Goal: Task Accomplishment & Management: Complete application form

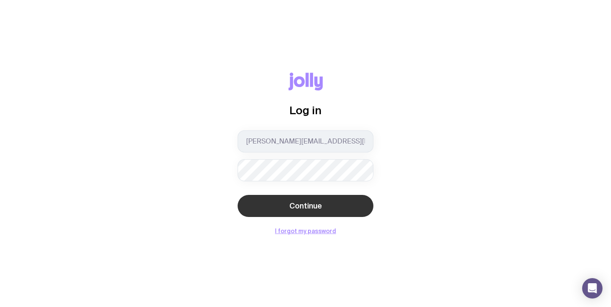
click at [295, 212] on button "Continue" at bounding box center [305, 206] width 136 height 22
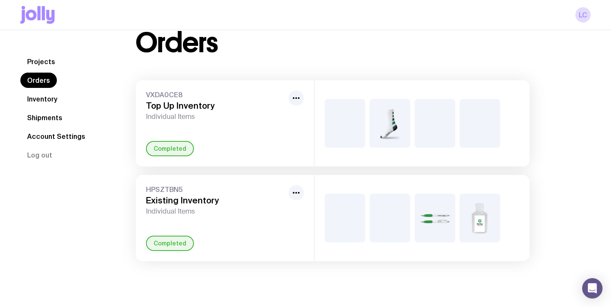
scroll to position [25, 0]
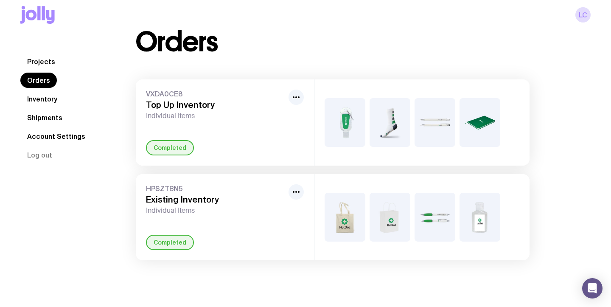
click at [46, 97] on link "Inventory" at bounding box center [42, 98] width 44 height 15
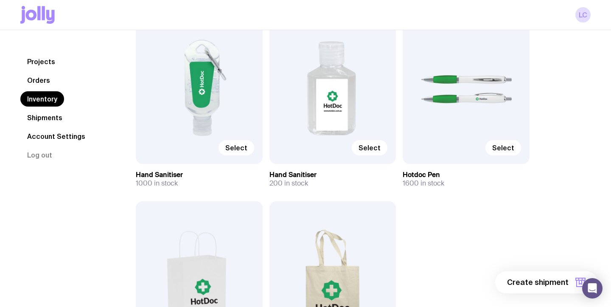
scroll to position [317, 0]
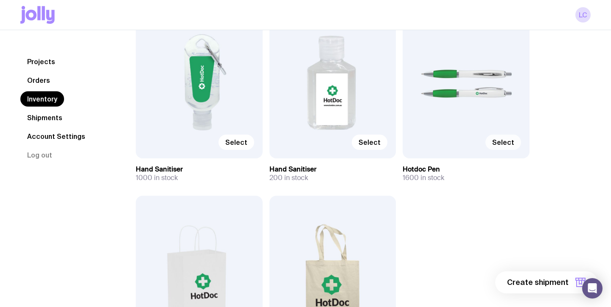
click at [501, 138] on span "Select" at bounding box center [503, 142] width 22 height 8
click at [0, 0] on input "Select" at bounding box center [0, 0] width 0 height 0
click at [430, 127] on div "Selected" at bounding box center [465, 82] width 127 height 152
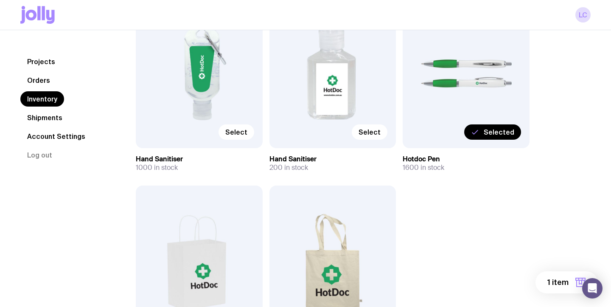
scroll to position [279, 0]
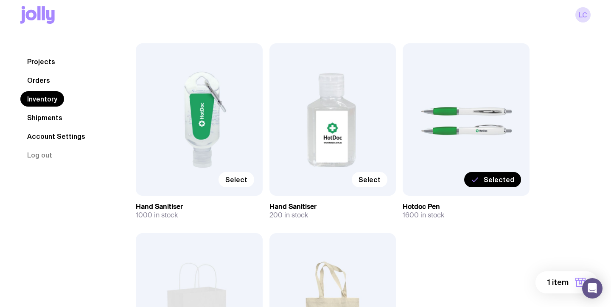
click at [556, 288] on button "1 item" at bounding box center [566, 282] width 62 height 22
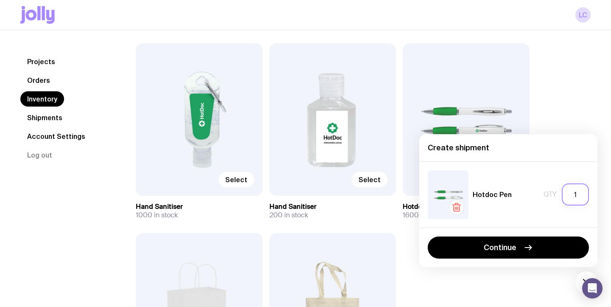
click at [577, 196] on input "1" at bounding box center [575, 194] width 27 height 22
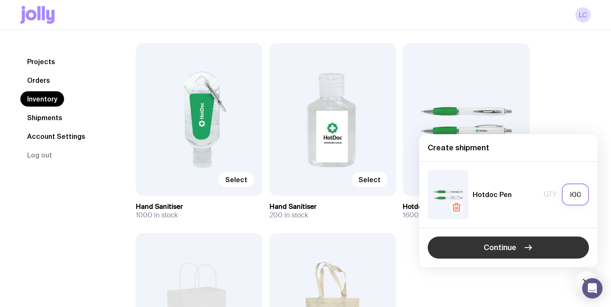
type input "1000"
click at [519, 243] on button "Continue" at bounding box center [507, 247] width 161 height 22
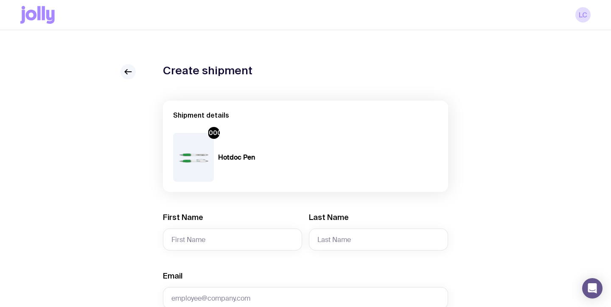
click at [123, 70] on icon at bounding box center [128, 72] width 10 height 10
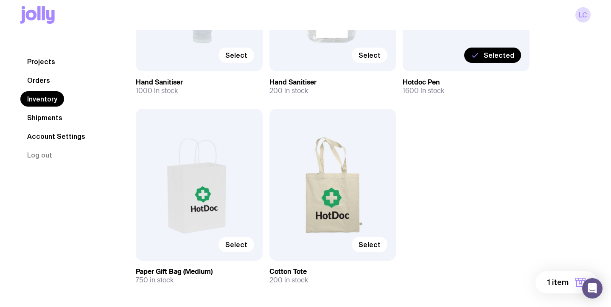
scroll to position [439, 0]
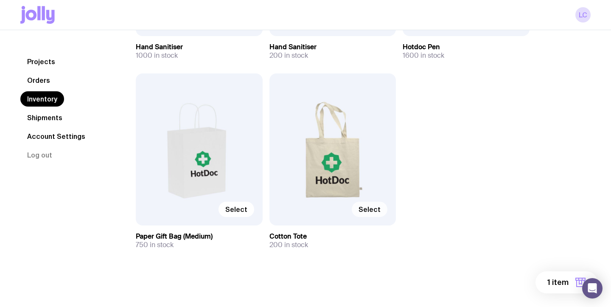
click at [376, 207] on span "Select" at bounding box center [369, 209] width 22 height 8
click at [0, 0] on input "Select" at bounding box center [0, 0] width 0 height 0
click at [548, 277] on button "2 items" at bounding box center [563, 282] width 68 height 22
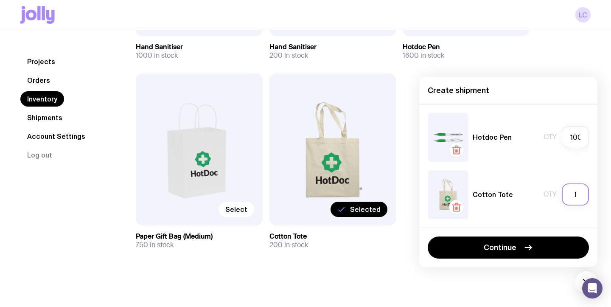
click at [579, 193] on input "1" at bounding box center [575, 194] width 27 height 22
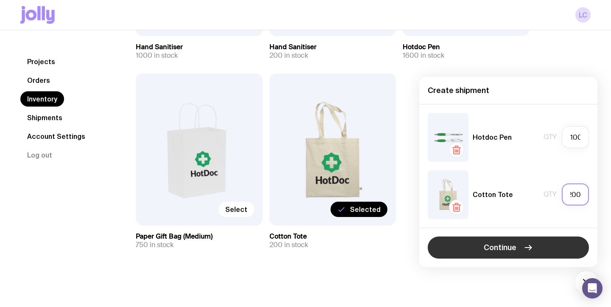
type input "200"
click at [520, 249] on button "Continue" at bounding box center [507, 247] width 161 height 22
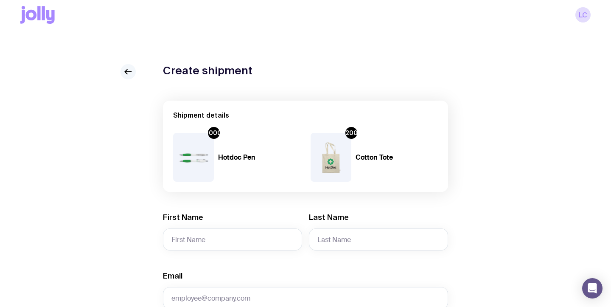
click at [129, 72] on icon at bounding box center [128, 72] width 6 height 0
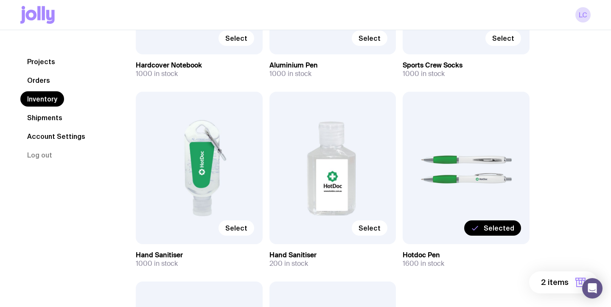
scroll to position [232, 0]
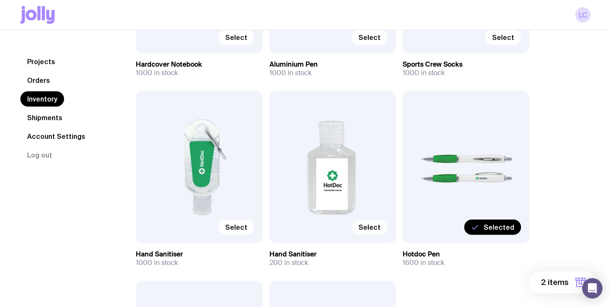
click at [372, 229] on span "Select" at bounding box center [369, 227] width 22 height 8
click at [0, 0] on input "Select" at bounding box center [0, 0] width 0 height 0
click at [350, 206] on div "Selected" at bounding box center [332, 167] width 127 height 152
click at [569, 281] on button "3 items" at bounding box center [563, 282] width 68 height 22
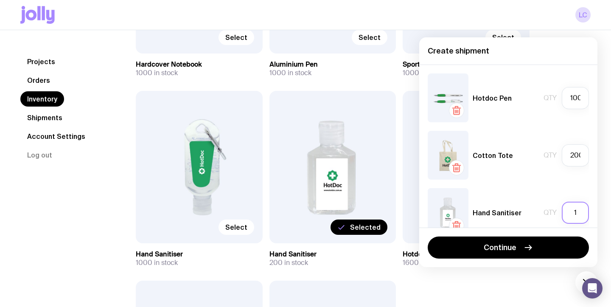
click at [578, 212] on input "1" at bounding box center [575, 212] width 27 height 22
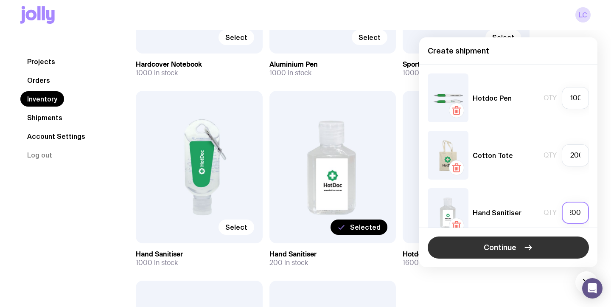
type input "200"
click at [518, 247] on button "Continue" at bounding box center [507, 247] width 161 height 22
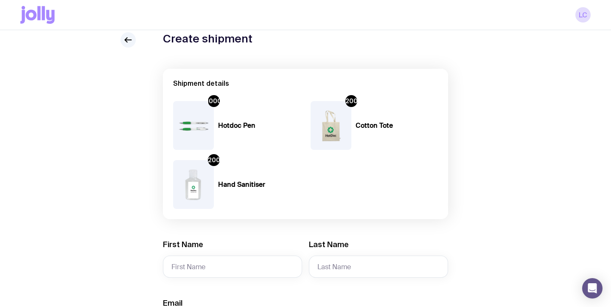
scroll to position [32, 0]
click at [128, 39] on icon at bounding box center [128, 39] width 6 height 0
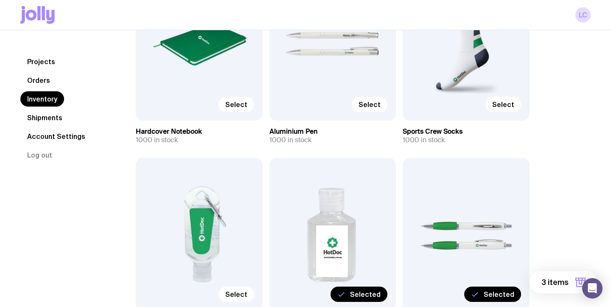
scroll to position [106, 0]
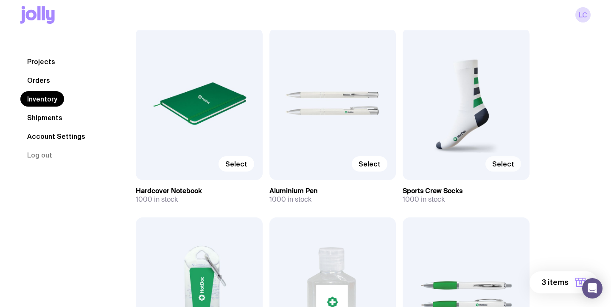
click at [509, 168] on span "Select" at bounding box center [503, 163] width 22 height 8
click at [0, 0] on input "Select" at bounding box center [0, 0] width 0 height 0
click at [241, 158] on label "Select" at bounding box center [236, 163] width 36 height 15
click at [0, 0] on input "Select" at bounding box center [0, 0] width 0 height 0
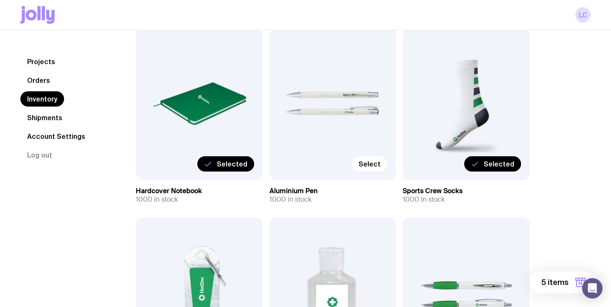
click at [554, 280] on span "5 items" at bounding box center [554, 282] width 27 height 10
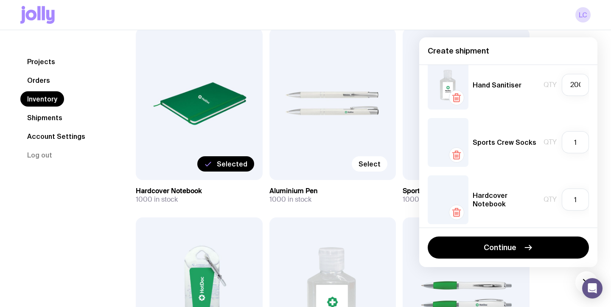
scroll to position [133, 0]
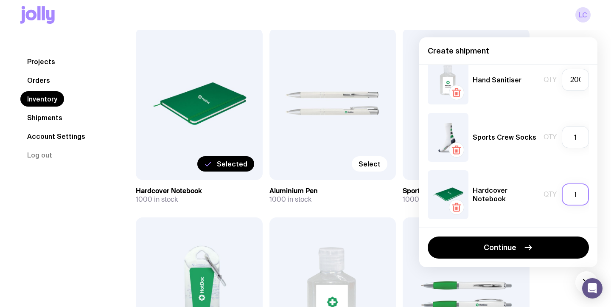
click at [577, 193] on input "1" at bounding box center [575, 194] width 27 height 22
type input "150"
click at [576, 141] on input "1" at bounding box center [575, 137] width 27 height 22
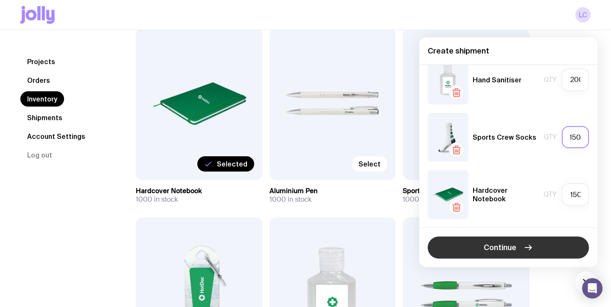
type input "150"
click at [510, 246] on span "Continue" at bounding box center [499, 247] width 33 height 10
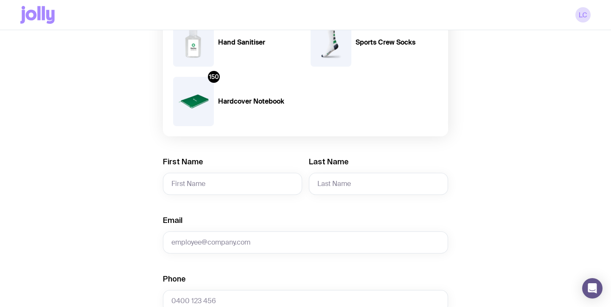
scroll to position [239, 0]
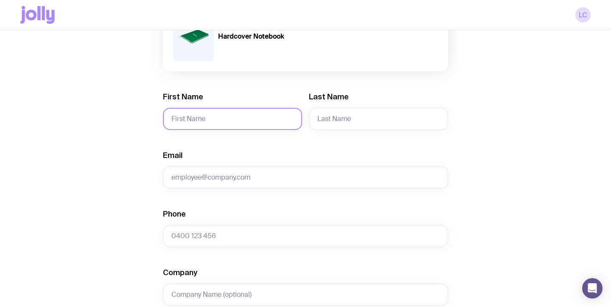
click at [200, 119] on input "First Name" at bounding box center [232, 119] width 139 height 22
type input "Lucia"
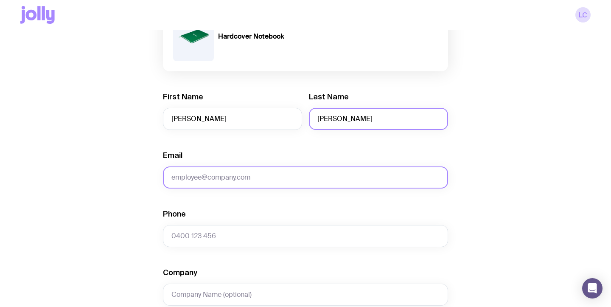
type input "Craven"
click at [176, 177] on input "Email" at bounding box center [305, 177] width 285 height 22
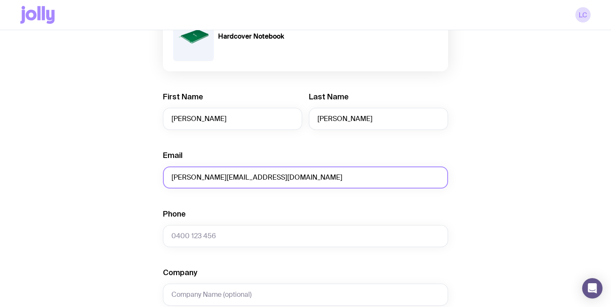
type input "lucia@hotdoc.com.au"
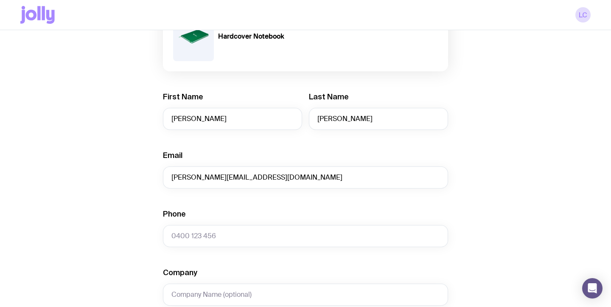
click at [180, 252] on form "Shipment details 1000 Hotdoc Pen 200 Cotton Tote 200 Hand Sanitiser 150 Sports …" at bounding box center [305, 208] width 285 height 693
click at [180, 239] on input "Phone" at bounding box center [305, 236] width 285 height 22
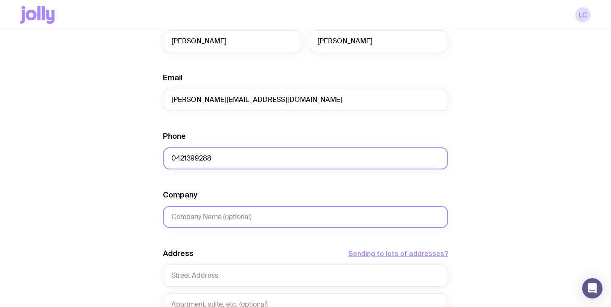
type input "0421399288"
click at [198, 222] on input "Company" at bounding box center [305, 217] width 285 height 22
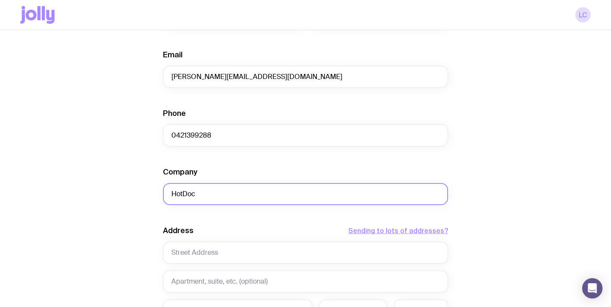
scroll to position [374, 0]
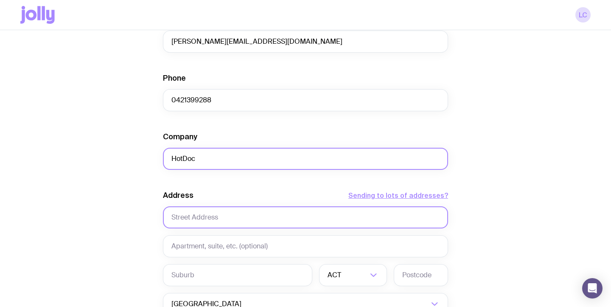
type input "HotDoc"
click at [212, 214] on input "text" at bounding box center [305, 217] width 285 height 22
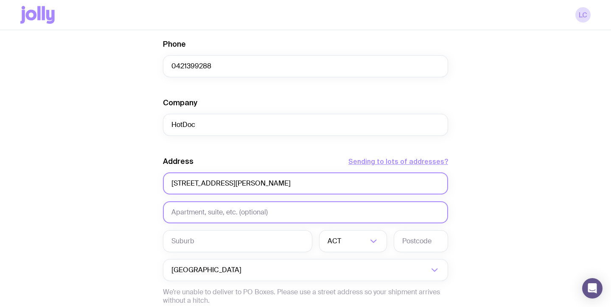
scroll to position [413, 0]
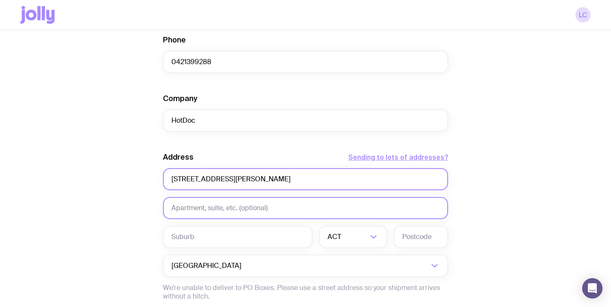
type input "12 Olivia St"
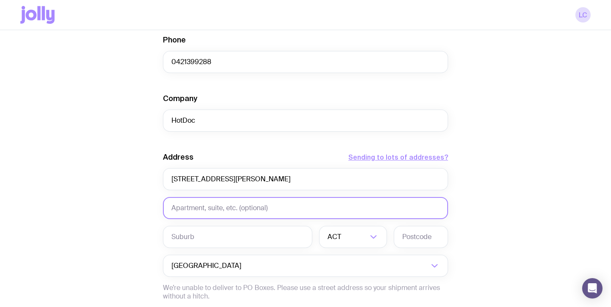
click at [211, 211] on input "text" at bounding box center [305, 208] width 285 height 22
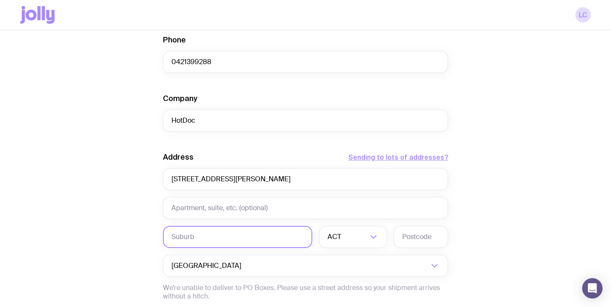
click at [198, 236] on input "text" at bounding box center [237, 237] width 149 height 22
type input "Sunbury"
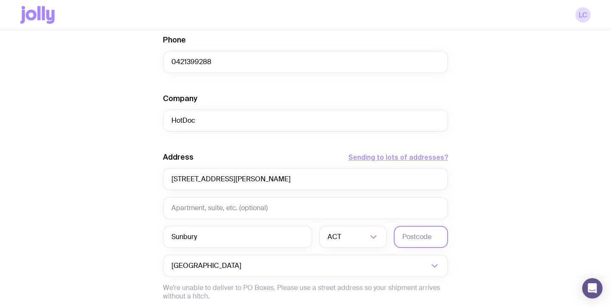
click at [425, 240] on input "text" at bounding box center [421, 237] width 54 height 22
type input "3429"
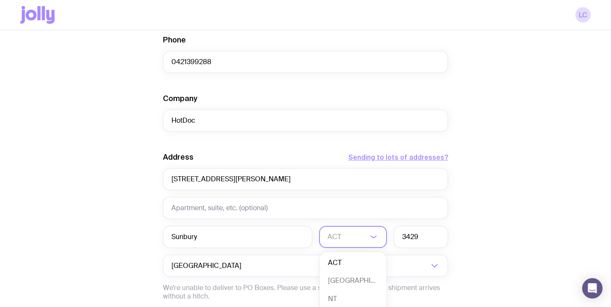
click at [377, 240] on icon "Search for option" at bounding box center [373, 237] width 10 height 10
click at [352, 294] on li "VIC" at bounding box center [352, 297] width 67 height 18
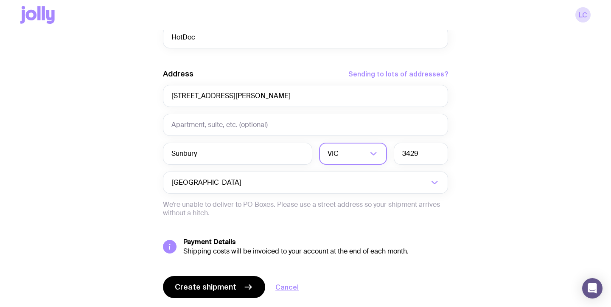
scroll to position [520, 0]
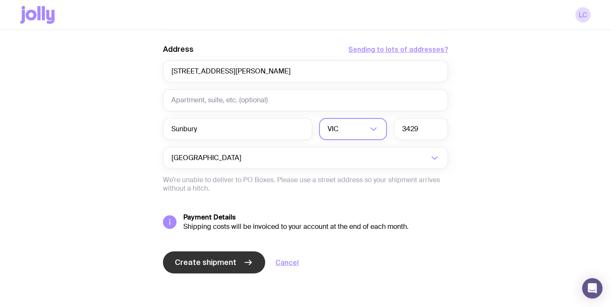
click at [217, 259] on span "Create shipment" at bounding box center [205, 262] width 61 height 10
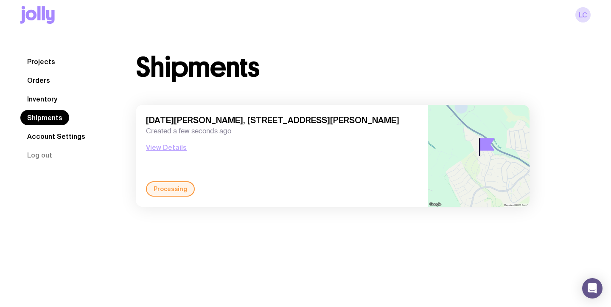
click at [179, 150] on button "View Details" at bounding box center [166, 147] width 41 height 10
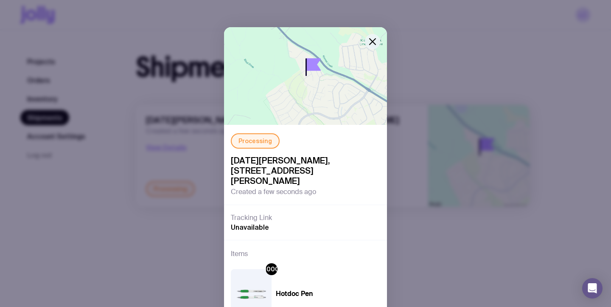
click at [372, 42] on icon "button" at bounding box center [372, 42] width 6 height 6
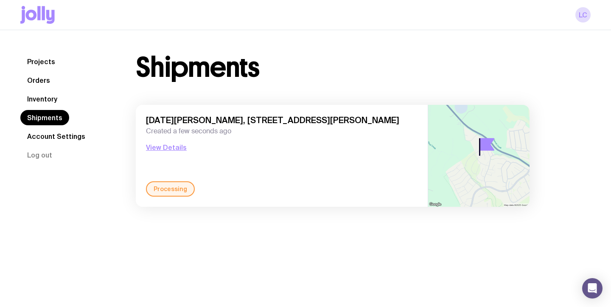
scroll to position [0, 0]
click at [45, 78] on link "Orders" at bounding box center [38, 80] width 36 height 15
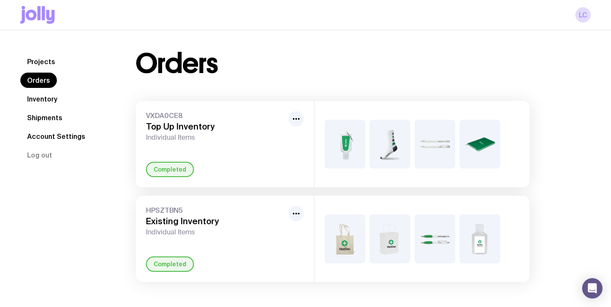
scroll to position [30, 0]
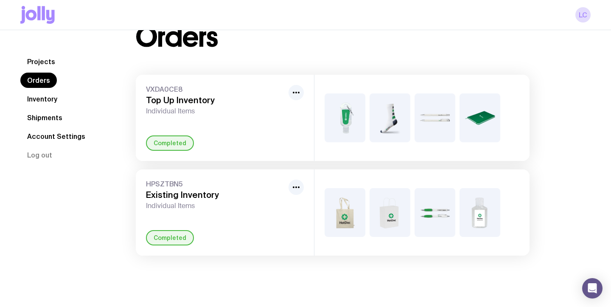
click at [39, 119] on link "Shipments" at bounding box center [44, 117] width 49 height 15
